Goal: Communication & Community: Answer question/provide support

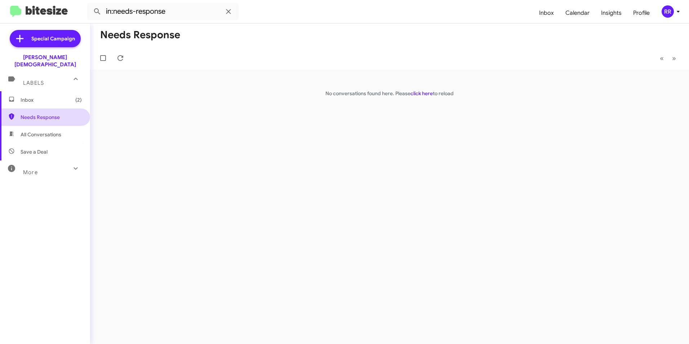
click at [40, 114] on span "Needs Response" at bounding box center [51, 117] width 61 height 7
click at [28, 96] on span "Inbox (2)" at bounding box center [51, 99] width 61 height 7
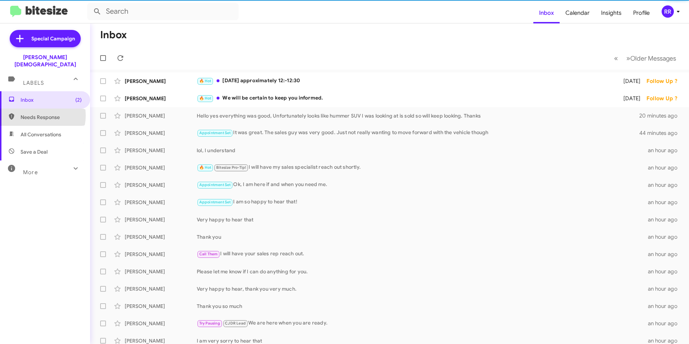
click at [36, 114] on span "Needs Response" at bounding box center [51, 117] width 61 height 7
type input "in:needs-response"
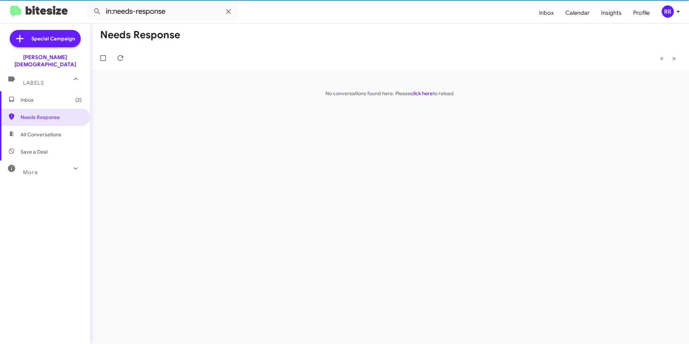
click at [27, 96] on span "Inbox (2)" at bounding box center [51, 99] width 61 height 7
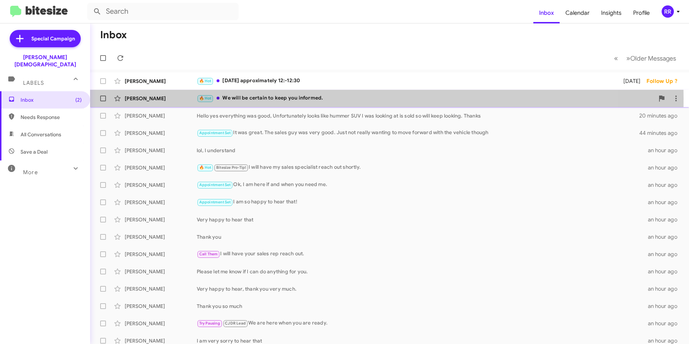
click at [147, 98] on div "[PERSON_NAME]" at bounding box center [161, 98] width 72 height 7
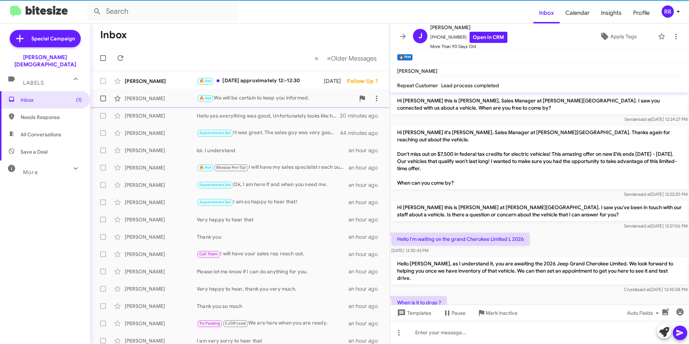
scroll to position [128, 0]
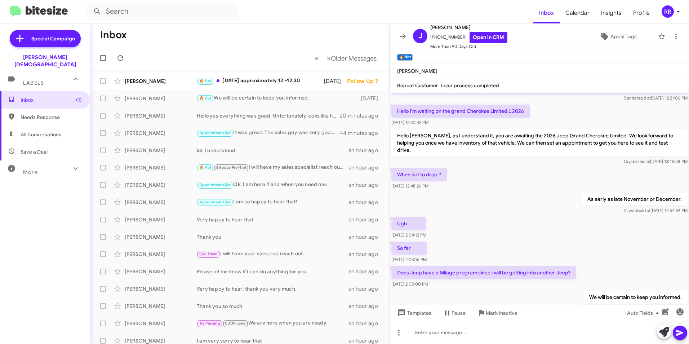
click at [41, 114] on span "Needs Response" at bounding box center [51, 117] width 61 height 7
type input "in:needs-response"
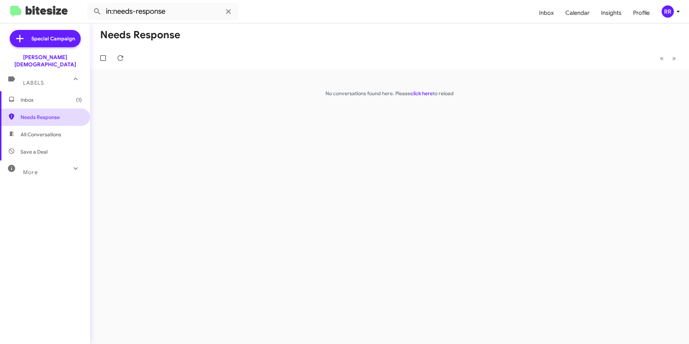
click at [50, 114] on span "Needs Response" at bounding box center [51, 117] width 61 height 7
click at [45, 114] on span "Needs Response" at bounding box center [51, 117] width 61 height 7
click at [38, 114] on span "Needs Response" at bounding box center [51, 117] width 61 height 7
